Goal: Information Seeking & Learning: Learn about a topic

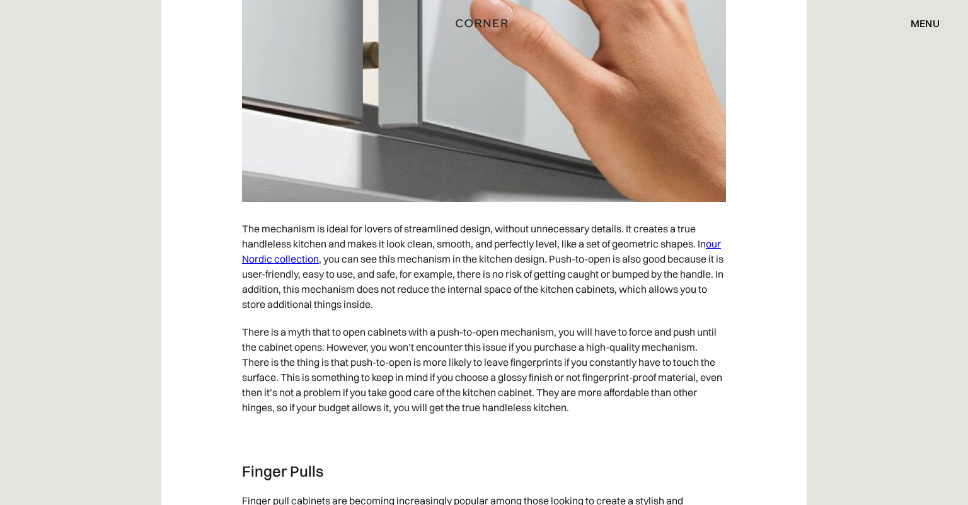
scroll to position [2091, 0]
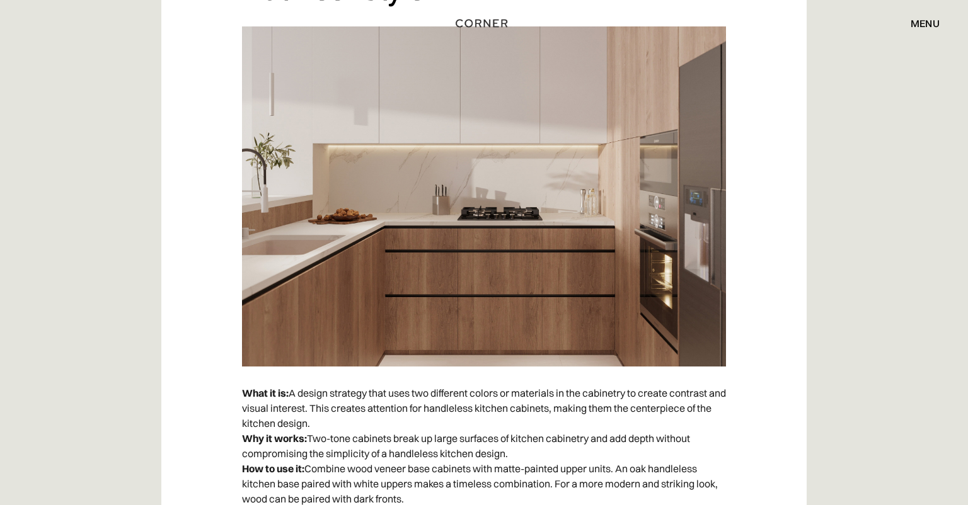
scroll to position [6669, 0]
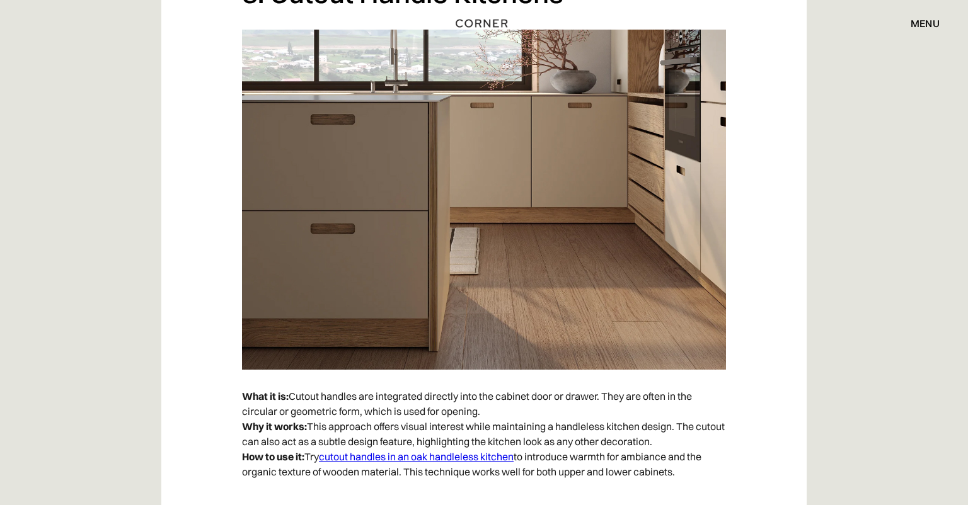
scroll to position [2223, 0]
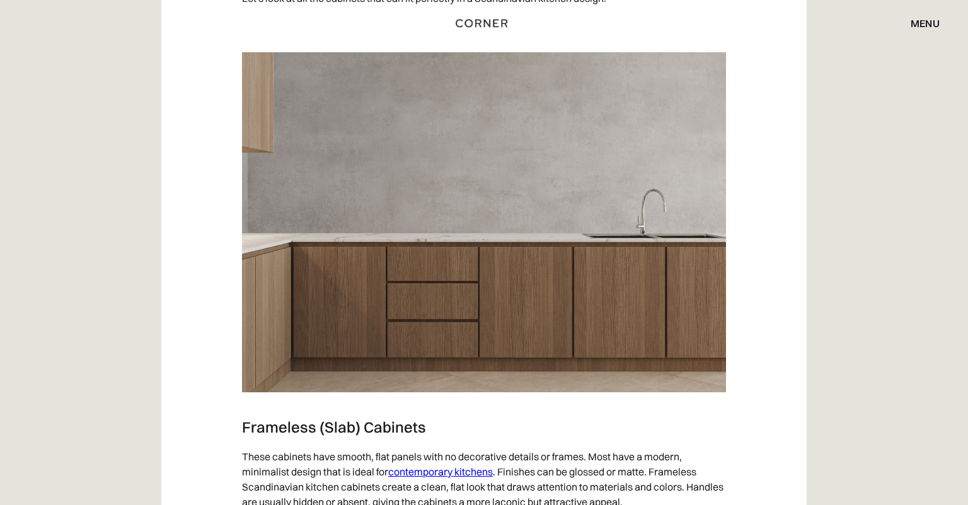
scroll to position [1361, 0]
